Goal: Task Accomplishment & Management: Use online tool/utility

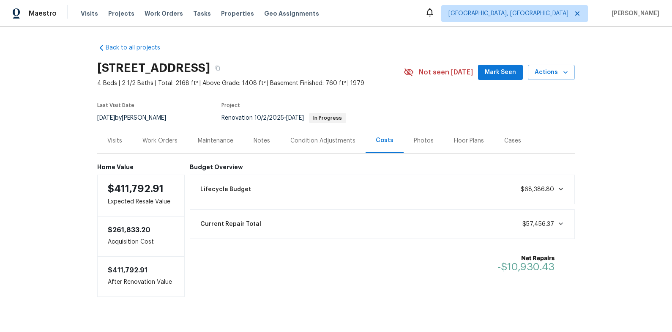
click at [156, 145] on div "Work Orders" at bounding box center [159, 140] width 55 height 25
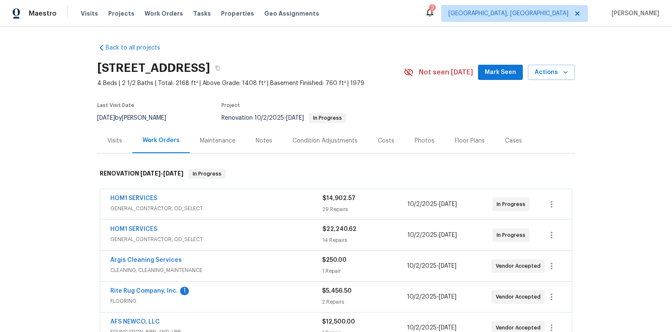
click at [154, 287] on span "Rite Rug Company, Inc." at bounding box center [144, 291] width 68 height 8
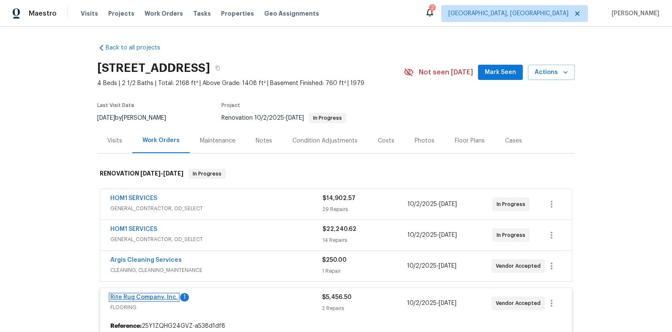
click at [154, 298] on link "Rite Rug Company, Inc." at bounding box center [144, 297] width 68 height 6
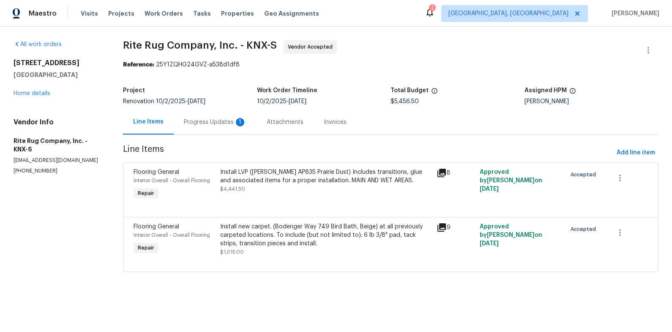
click at [222, 126] on div "Progress Updates 1" at bounding box center [215, 122] width 63 height 8
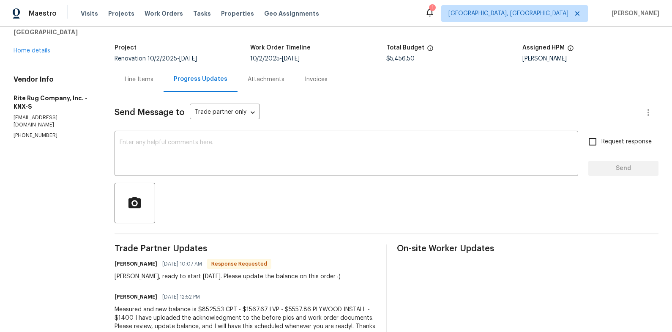
scroll to position [41, 0]
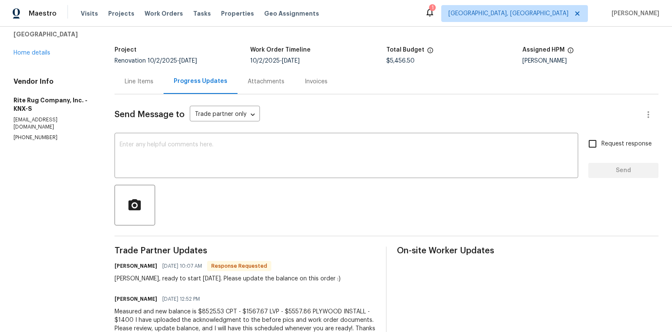
click at [131, 81] on div "Line Items" at bounding box center [139, 81] width 29 height 8
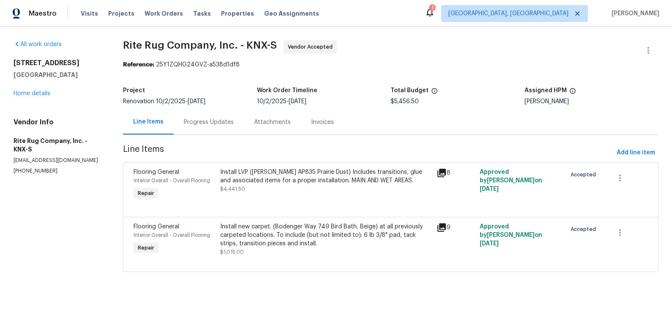
click at [285, 251] on div "Install new carpet. (Bodenger Way 749 Bird Bath, Beige) at all previously carpe…" at bounding box center [325, 239] width 211 height 34
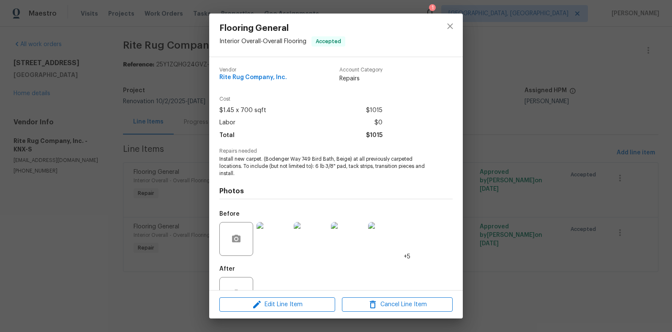
scroll to position [29, 0]
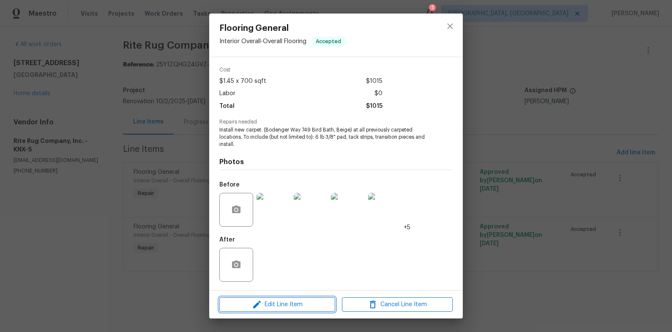
click at [299, 306] on span "Edit Line Item" at bounding box center [277, 304] width 111 height 11
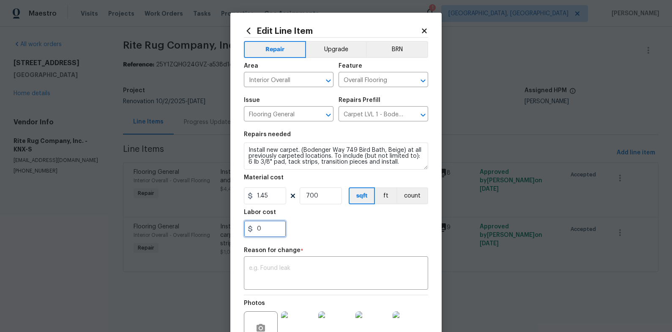
click at [265, 233] on input "0" at bounding box center [265, 228] width 42 height 17
paste input "text"
paste input "3"
click at [272, 230] on input "text" at bounding box center [265, 228] width 42 height 17
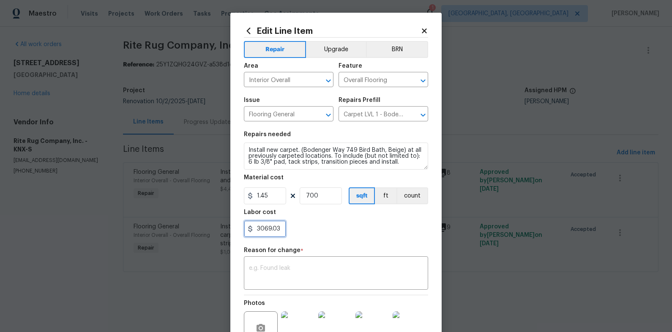
type input "3069.03"
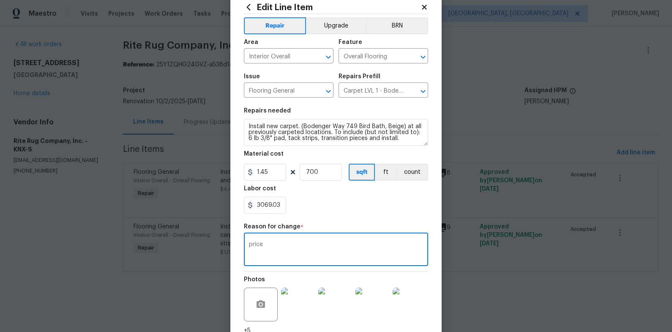
scroll to position [66, 0]
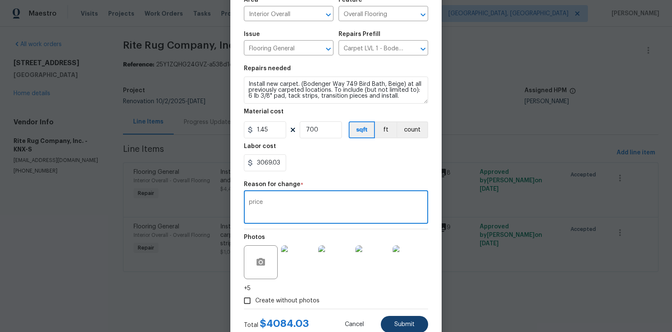
type textarea "price"
click at [404, 329] on button "Submit" at bounding box center [404, 324] width 47 height 17
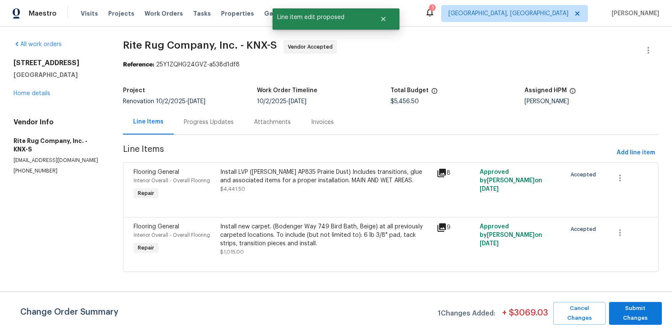
scroll to position [0, 0]
click at [655, 310] on span "Submit Changes" at bounding box center [635, 313] width 44 height 19
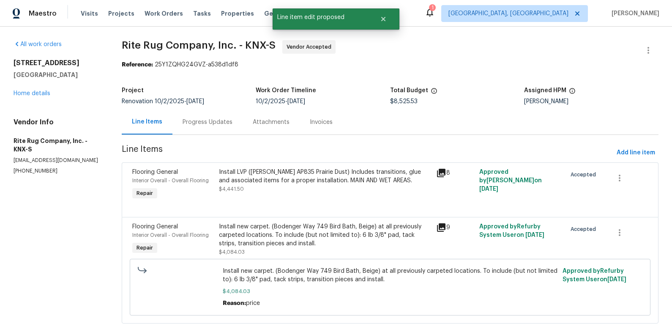
click at [214, 125] on div "Progress Updates" at bounding box center [208, 122] width 50 height 8
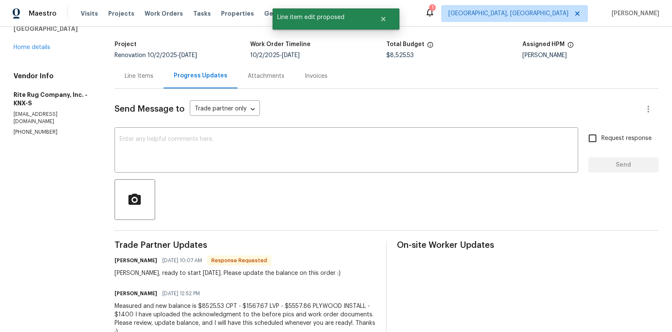
scroll to position [48, 0]
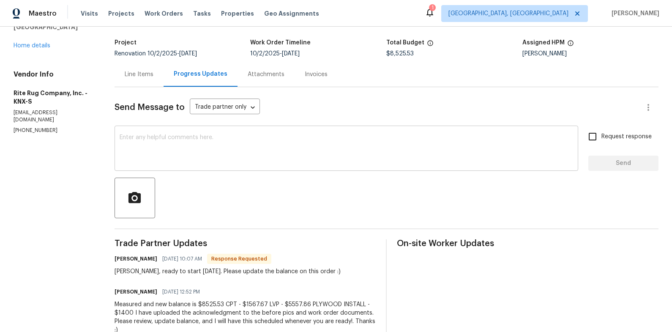
click at [312, 144] on textarea at bounding box center [347, 149] width 454 height 30
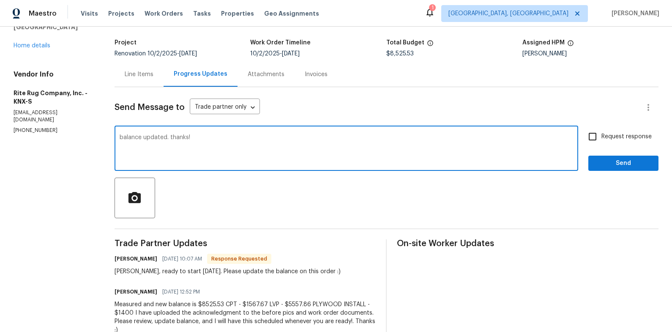
type textarea "balance updated. thanks!"
click at [606, 165] on span "Send" at bounding box center [623, 163] width 57 height 11
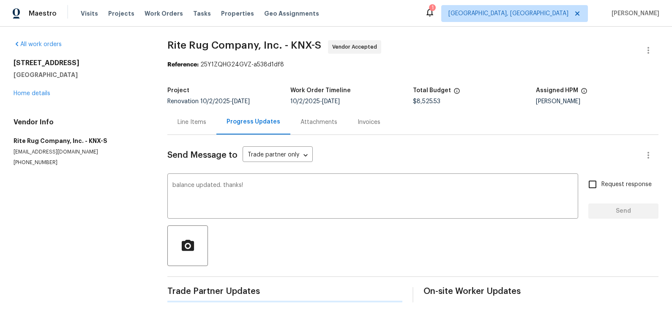
scroll to position [0, 0]
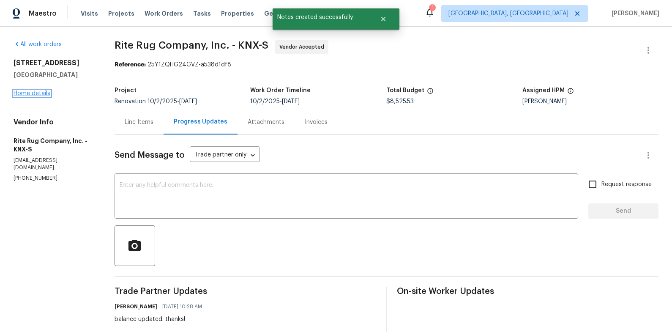
click at [42, 92] on link "Home details" at bounding box center [32, 93] width 37 height 6
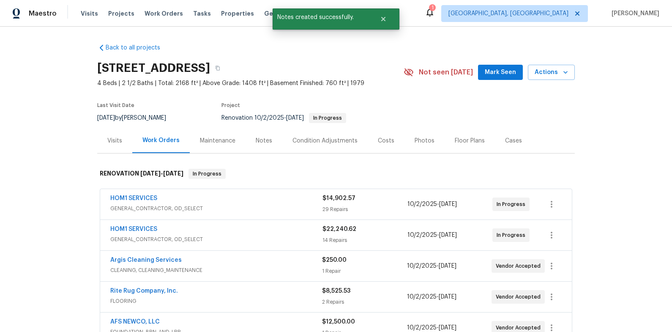
click at [373, 142] on div "Costs" at bounding box center [386, 140] width 37 height 25
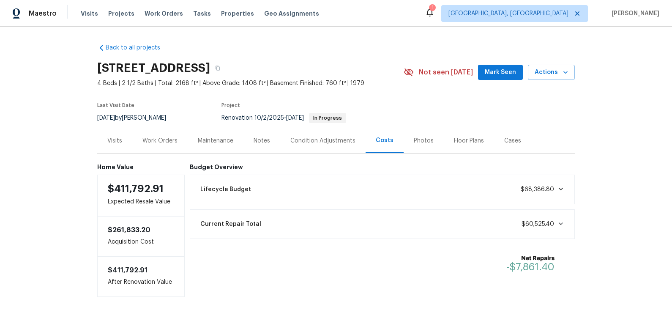
click at [435, 11] on icon at bounding box center [430, 12] width 10 height 10
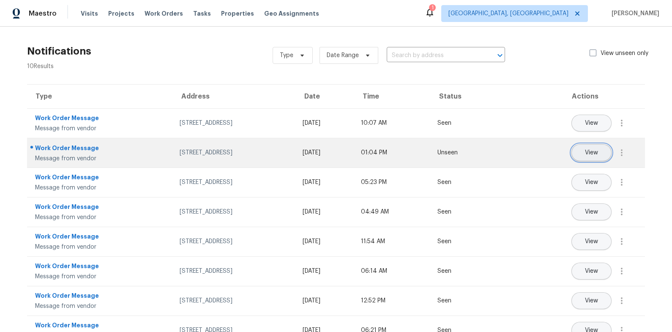
click at [593, 154] on span "View" at bounding box center [591, 153] width 13 height 6
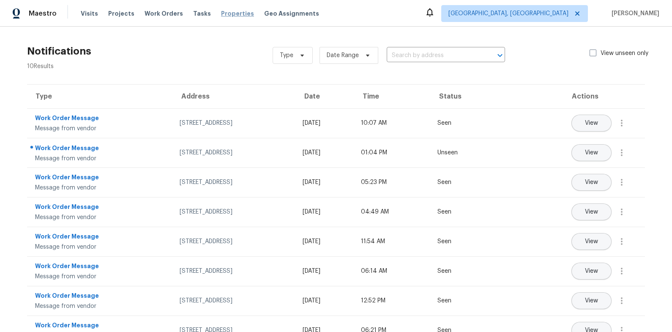
click at [221, 17] on span "Properties" at bounding box center [237, 13] width 33 height 8
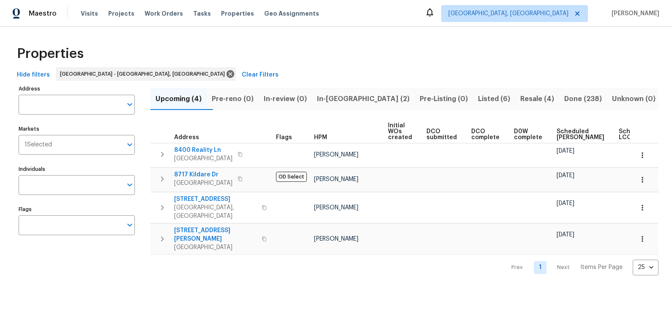
click at [520, 97] on span "Resale (4)" at bounding box center [537, 99] width 34 height 12
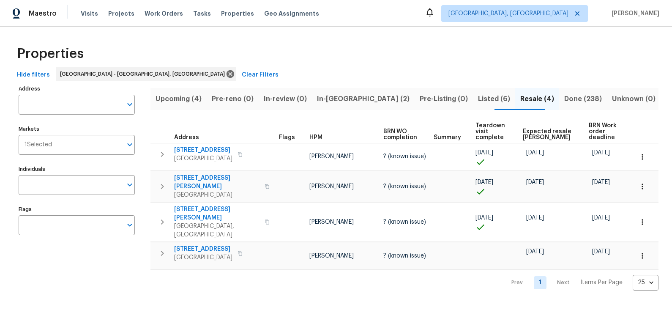
click at [478, 99] on span "Listed (6)" at bounding box center [494, 99] width 32 height 12
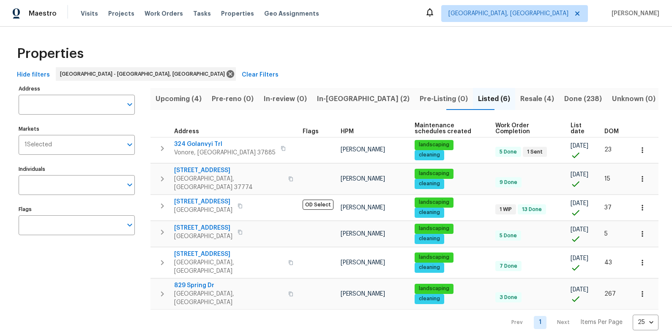
click at [196, 100] on span "Upcoming (4)" at bounding box center [179, 99] width 46 height 12
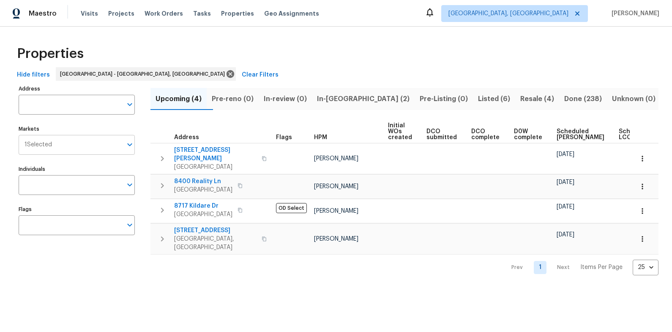
click at [100, 149] on input "Markets" at bounding box center [87, 145] width 70 height 20
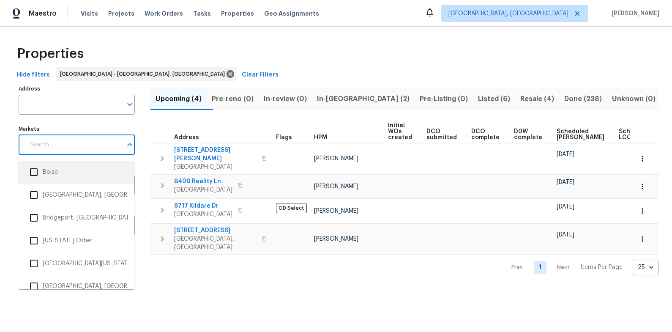
scroll to position [440, 0]
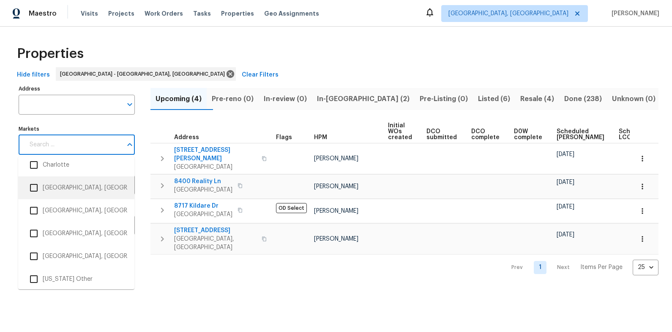
click at [31, 187] on input "checkbox" at bounding box center [34, 188] width 18 height 18
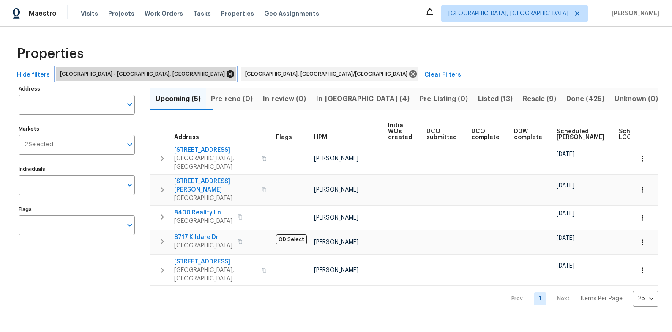
click at [227, 76] on icon at bounding box center [231, 74] width 8 height 8
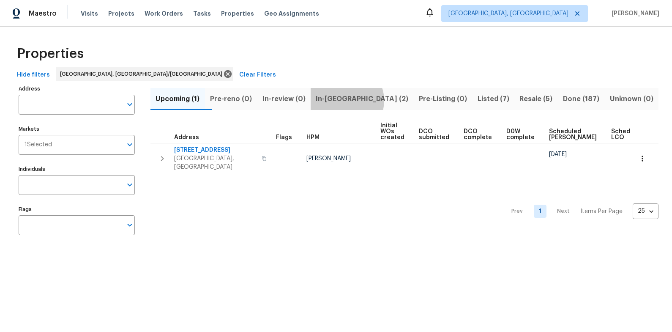
click at [365, 100] on span "In-reno (2)" at bounding box center [362, 99] width 93 height 12
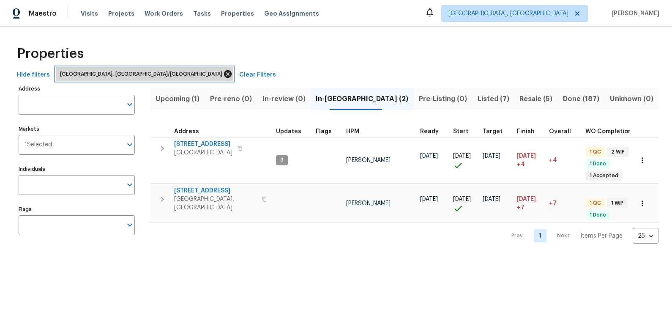
click at [224, 75] on icon at bounding box center [228, 74] width 8 height 8
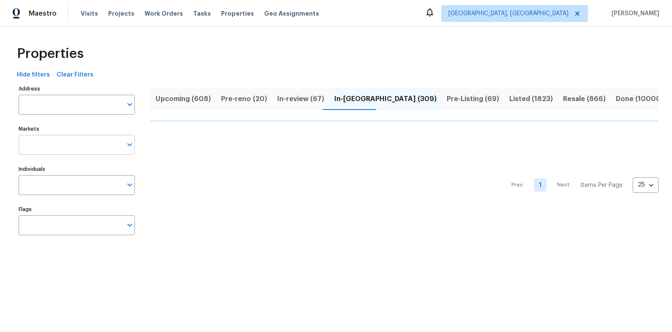
click at [90, 147] on input "Markets" at bounding box center [71, 145] width 104 height 20
click at [89, 148] on input "Markets" at bounding box center [71, 145] width 104 height 20
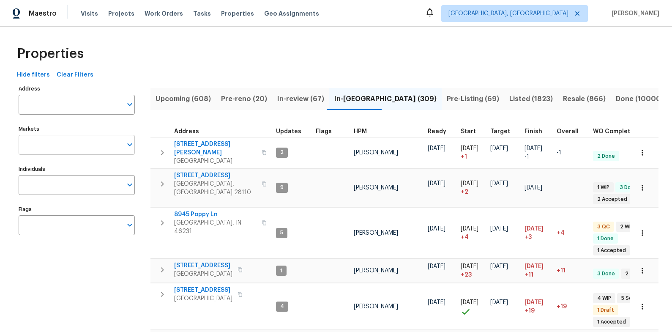
click at [86, 150] on input "Markets" at bounding box center [71, 145] width 104 height 20
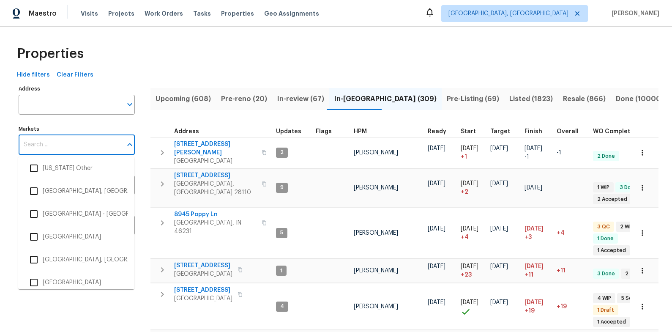
scroll to position [1267, 0]
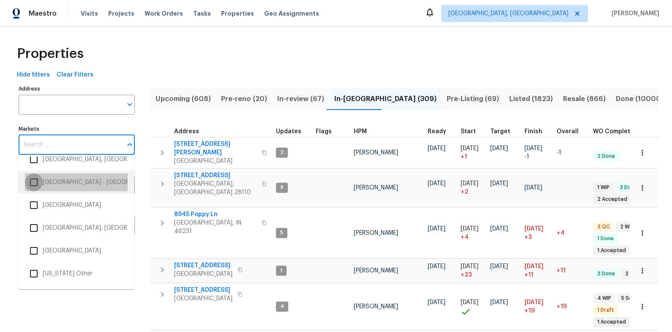
click at [32, 183] on input "checkbox" at bounding box center [34, 182] width 18 height 18
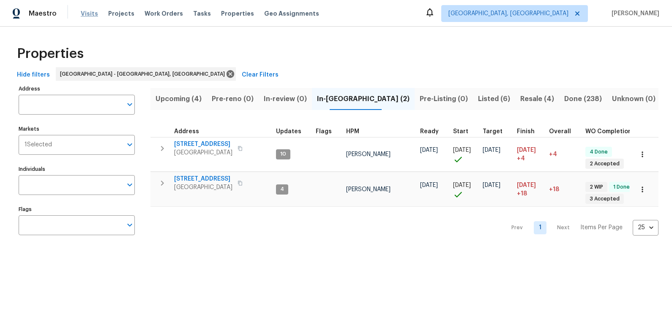
click at [88, 16] on span "Visits" at bounding box center [89, 13] width 17 height 8
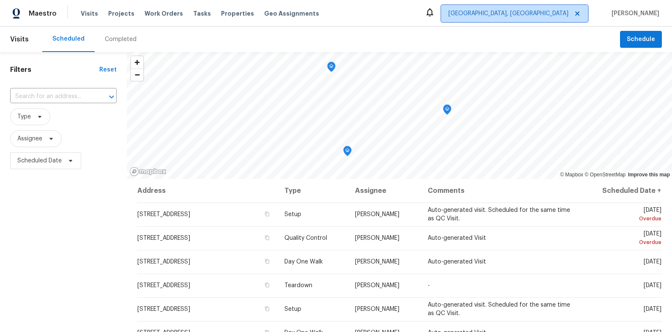
click at [563, 15] on span "[GEOGRAPHIC_DATA], [GEOGRAPHIC_DATA]" at bounding box center [509, 13] width 120 height 8
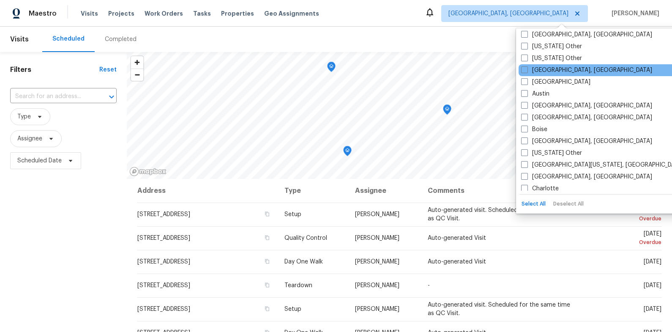
scroll to position [155, 0]
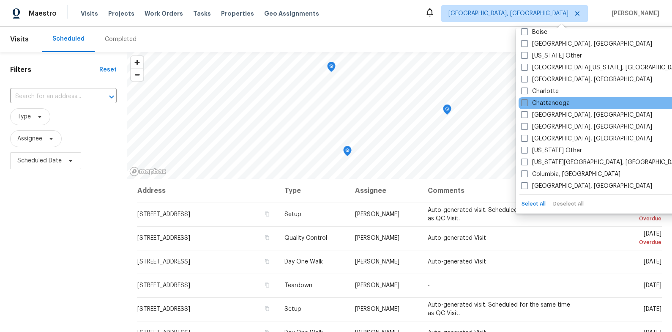
click at [522, 105] on span at bounding box center [524, 102] width 7 height 7
click at [522, 104] on input "Chattanooga" at bounding box center [523, 101] width 5 height 5
checkbox input "true"
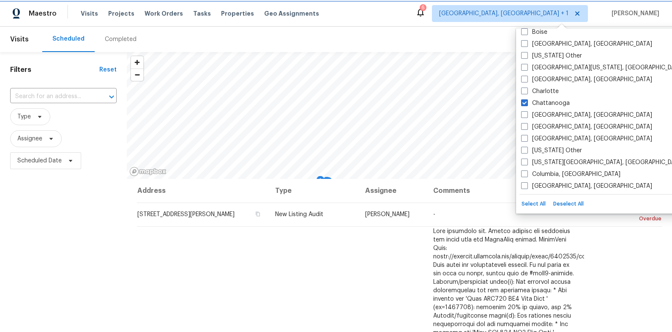
click at [560, 13] on span "Knoxville, TN + 1" at bounding box center [503, 13] width 129 height 8
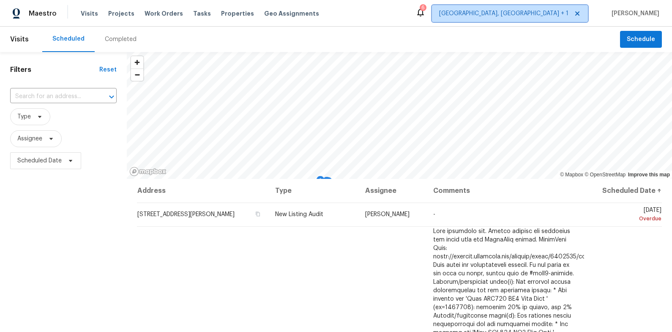
click at [569, 16] on span "Knoxville, TN + 1" at bounding box center [503, 13] width 129 height 8
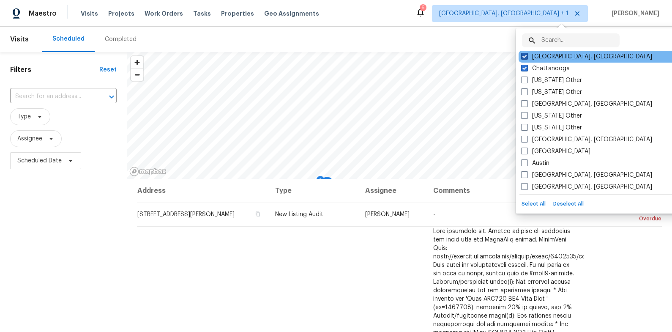
click at [524, 57] on span at bounding box center [524, 56] width 7 height 7
click at [524, 57] on input "[GEOGRAPHIC_DATA], [GEOGRAPHIC_DATA]" at bounding box center [523, 54] width 5 height 5
checkbox input "false"
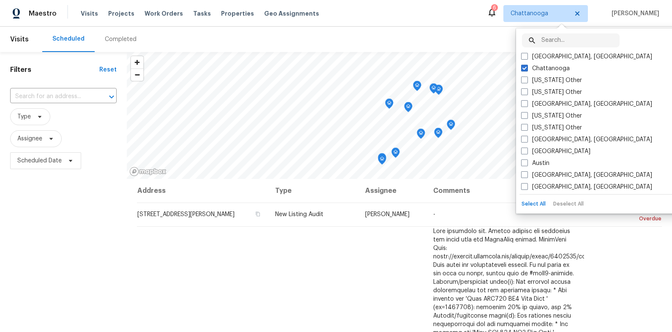
click at [87, 208] on div "Filters Reset ​ Type Assignee Scheduled Date" at bounding box center [63, 248] width 127 height 392
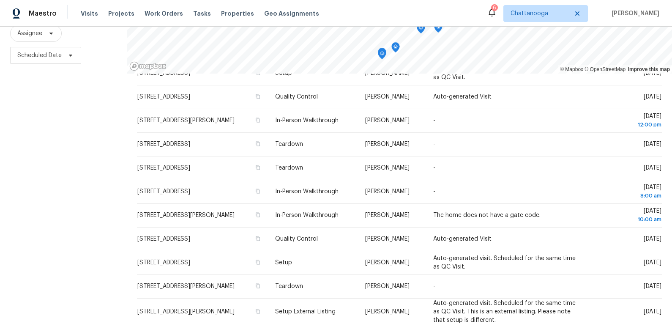
scroll to position [112, 0]
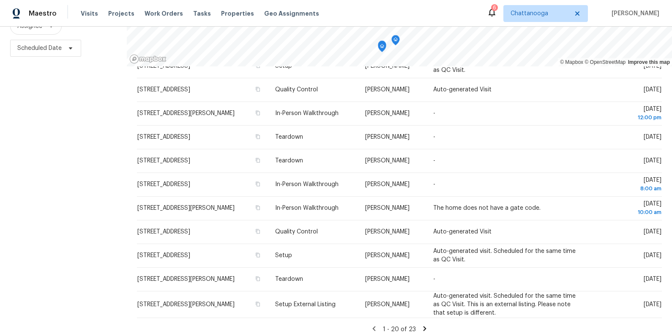
click at [424, 325] on icon at bounding box center [425, 329] width 8 height 8
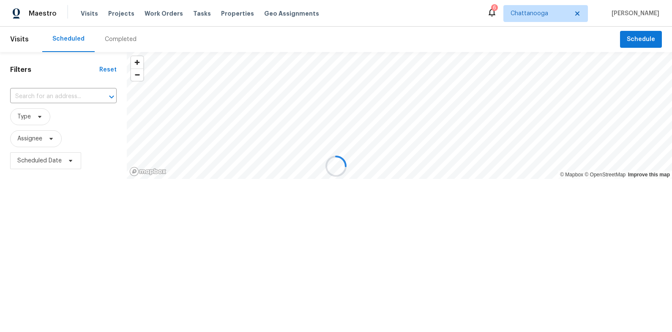
scroll to position [0, 0]
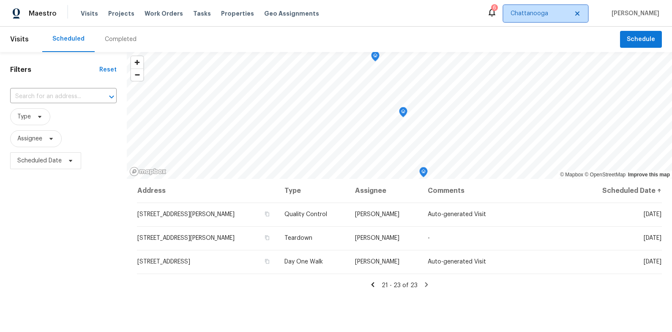
click at [534, 14] on span "Chattanooga" at bounding box center [540, 13] width 58 height 8
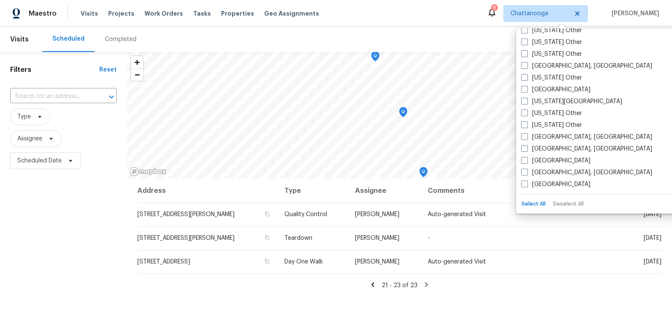
scroll to position [480, 0]
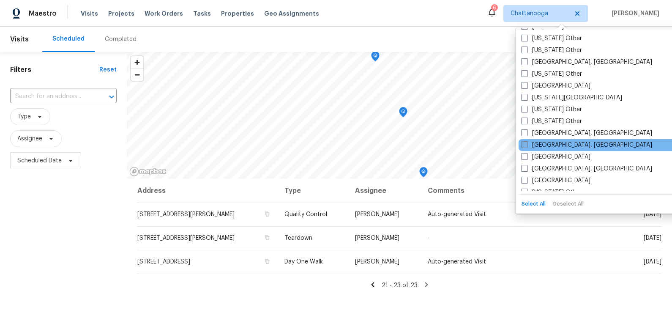
click at [559, 143] on label "[GEOGRAPHIC_DATA], [GEOGRAPHIC_DATA]" at bounding box center [586, 145] width 131 height 8
click at [527, 143] on input "[GEOGRAPHIC_DATA], [GEOGRAPHIC_DATA]" at bounding box center [523, 143] width 5 height 5
checkbox input "true"
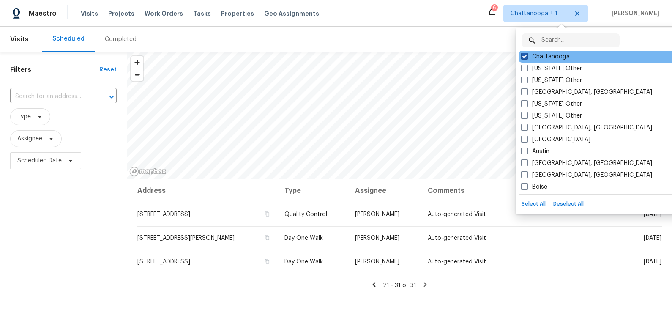
click at [527, 56] on span at bounding box center [524, 56] width 7 height 7
click at [527, 56] on input "Chattanooga" at bounding box center [523, 54] width 5 height 5
checkbox input "false"
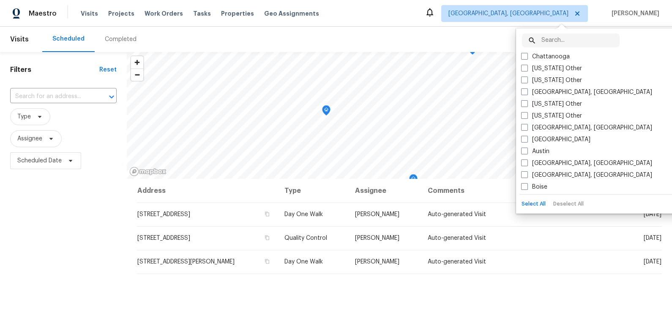
click at [445, 22] on div "Maestro Visits Projects Work Orders Tasks Properties Geo Assignments Knoxville,…" at bounding box center [336, 13] width 672 height 27
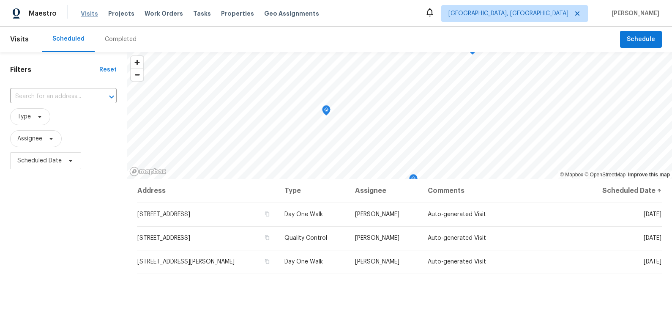
click at [88, 14] on span "Visits" at bounding box center [89, 13] width 17 height 8
click at [216, 18] on div "Visits Projects Work Orders Tasks Properties Geo Assignments" at bounding box center [205, 13] width 249 height 17
click at [221, 17] on span "Properties" at bounding box center [237, 13] width 33 height 8
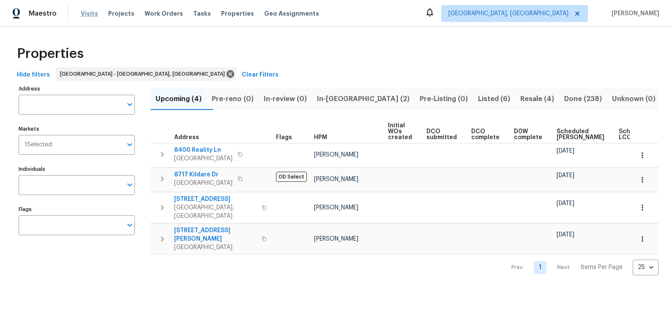
click at [89, 14] on span "Visits" at bounding box center [89, 13] width 17 height 8
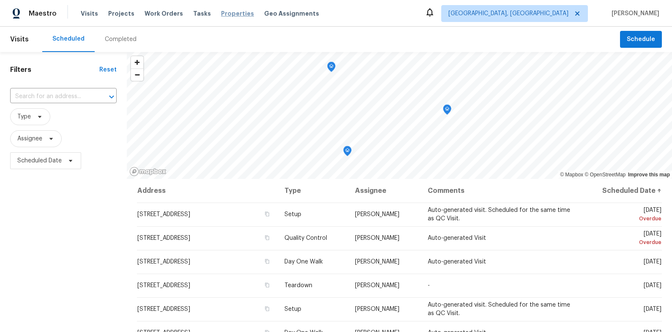
click at [221, 14] on span "Properties" at bounding box center [237, 13] width 33 height 8
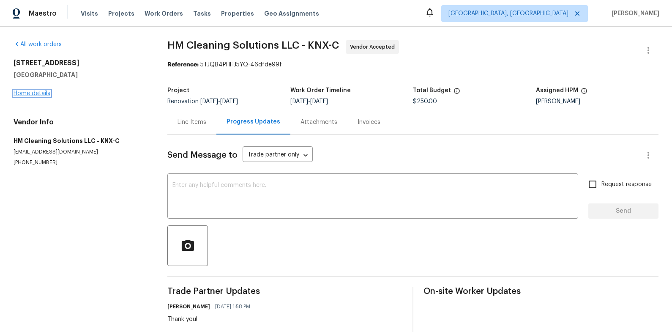
click at [37, 93] on link "Home details" at bounding box center [32, 93] width 37 height 6
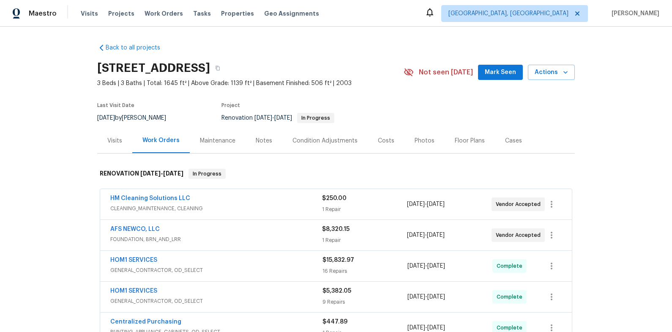
click at [182, 202] on div "HM Cleaning Solutions LLC" at bounding box center [216, 199] width 212 height 10
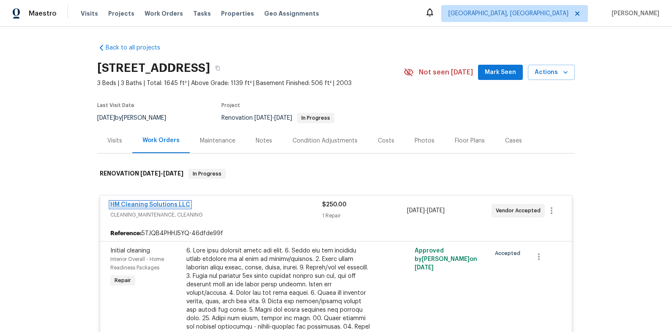
click at [177, 202] on link "HM Cleaning Solutions LLC" at bounding box center [150, 205] width 80 height 6
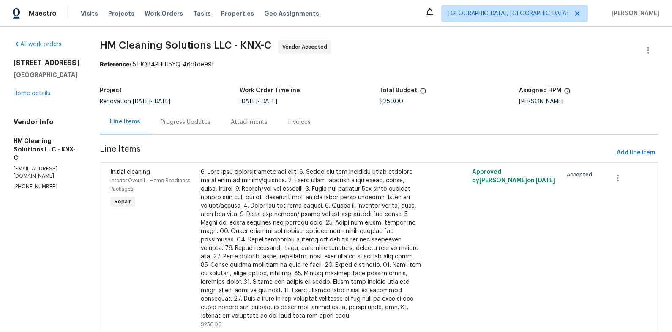
click at [211, 124] on div "Progress Updates" at bounding box center [186, 122] width 50 height 8
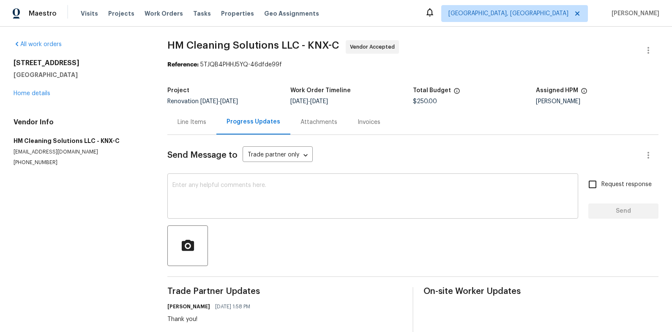
click at [232, 186] on textarea at bounding box center [372, 197] width 401 height 30
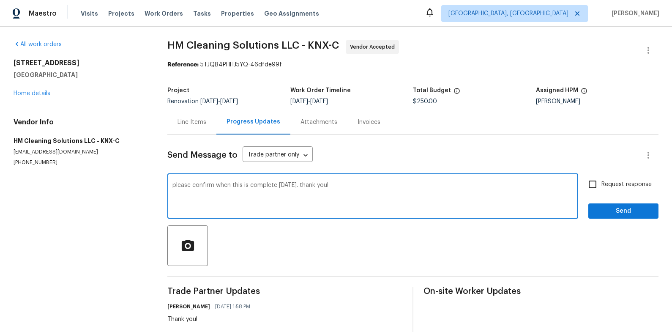
type textarea "please confirm when this is complete today. thank you!"
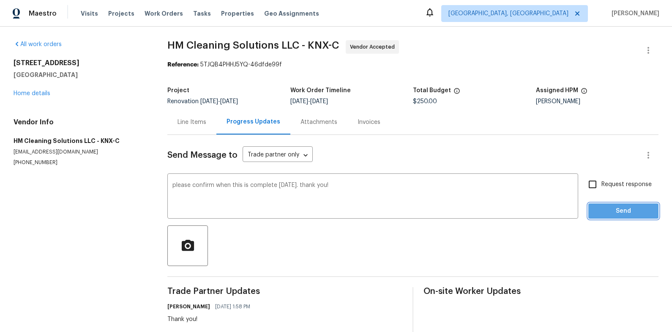
click at [629, 215] on span "Send" at bounding box center [623, 211] width 57 height 11
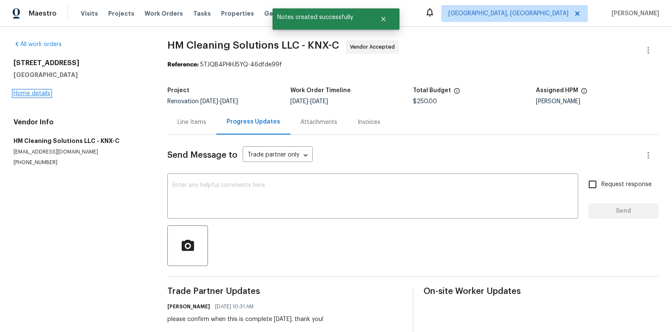
click at [39, 96] on link "Home details" at bounding box center [32, 93] width 37 height 6
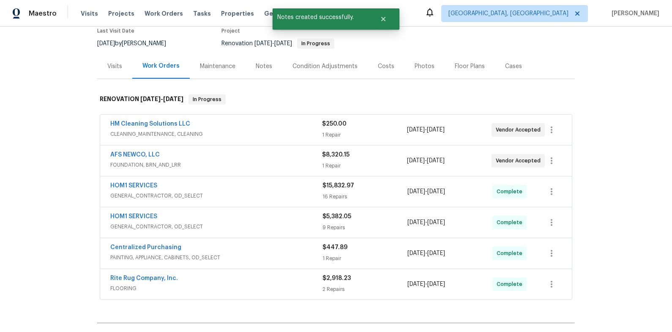
scroll to position [79, 0]
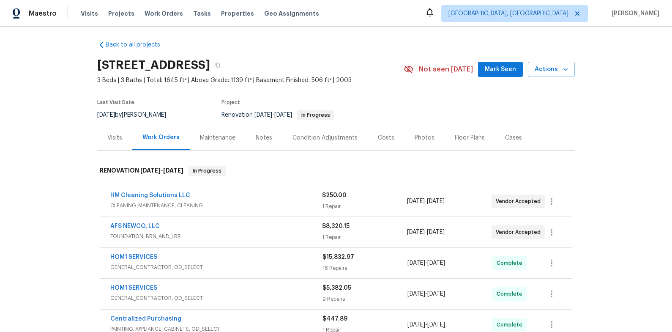
scroll to position [2, 0]
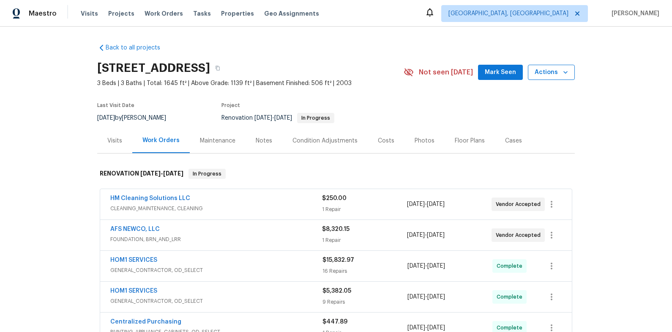
click at [554, 75] on span "Actions" at bounding box center [551, 72] width 33 height 11
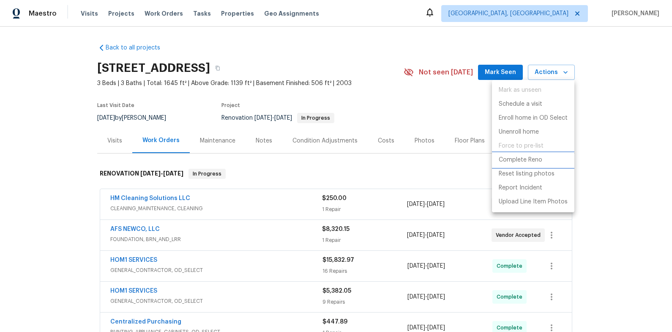
click at [526, 161] on p "Complete Reno" at bounding box center [521, 160] width 44 height 9
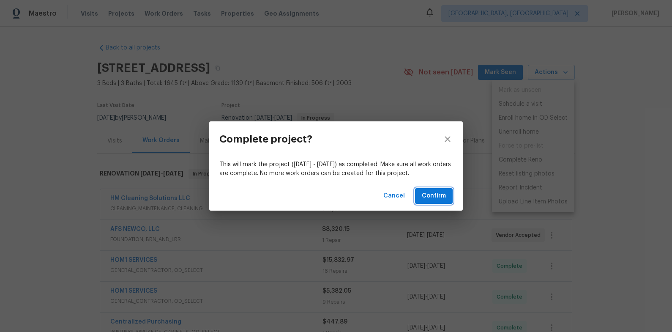
click at [438, 193] on span "Confirm" at bounding box center [434, 196] width 24 height 11
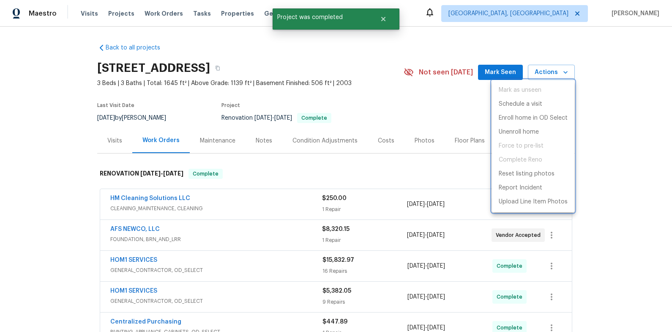
click at [437, 167] on div at bounding box center [336, 166] width 672 height 332
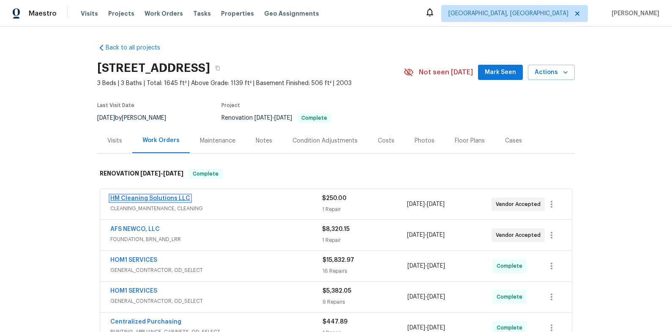
click at [163, 200] on link "HM Cleaning Solutions LLC" at bounding box center [150, 198] width 80 height 6
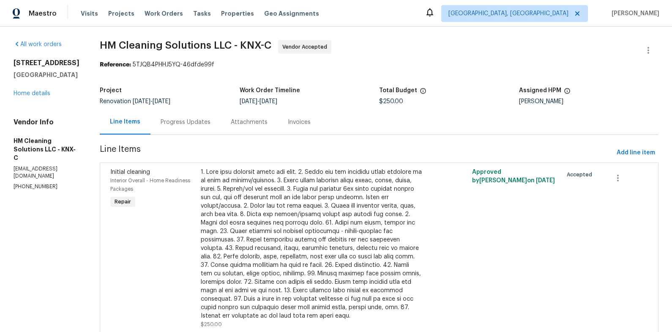
click at [211, 123] on div "Progress Updates" at bounding box center [186, 122] width 50 height 8
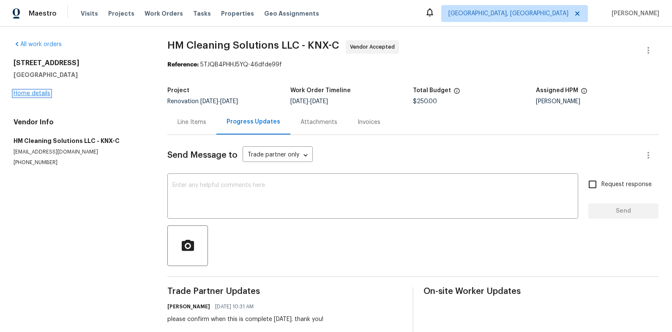
click at [34, 93] on link "Home details" at bounding box center [32, 93] width 37 height 6
